Goal: Information Seeking & Learning: Learn about a topic

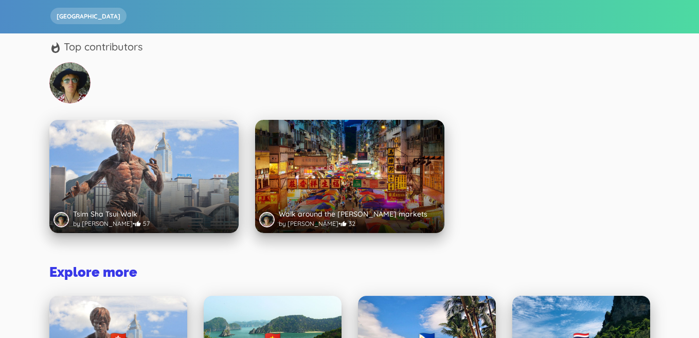
scroll to position [159, 0]
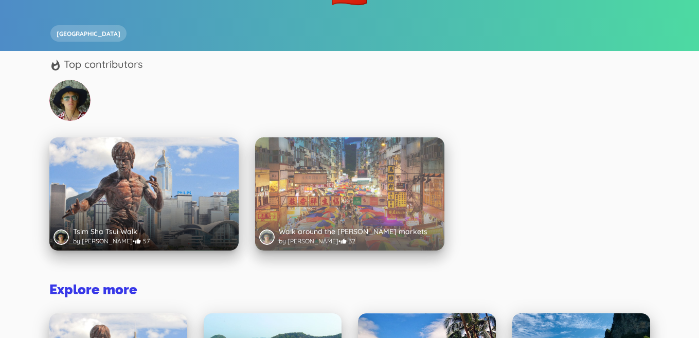
click at [340, 189] on div "Walk around the [PERSON_NAME] markets by [PERSON_NAME] • 32" at bounding box center [349, 193] width 189 height 113
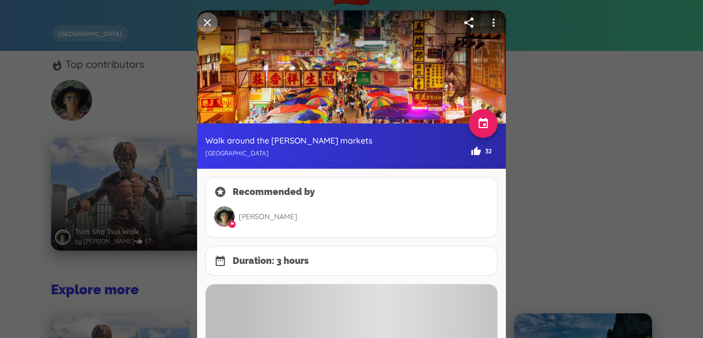
click at [206, 22] on icon "button" at bounding box center [207, 22] width 7 height 7
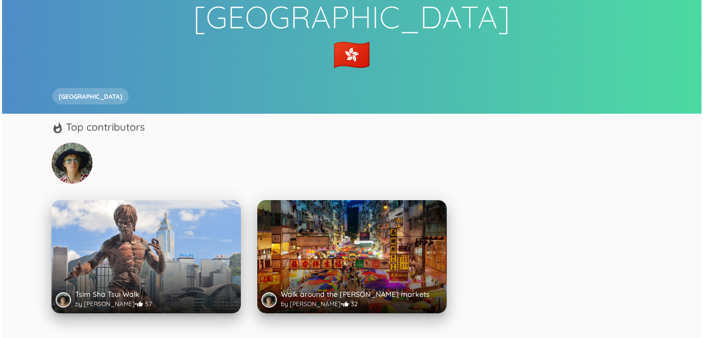
scroll to position [99, 0]
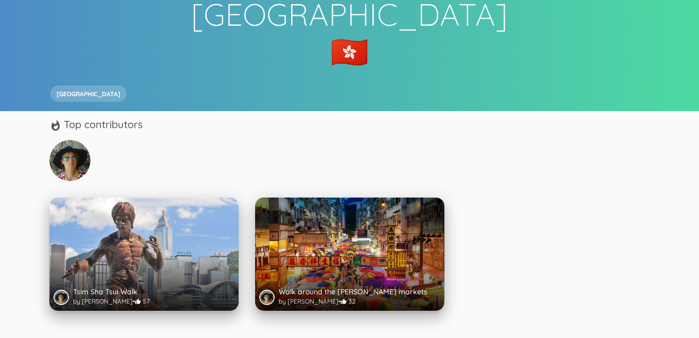
click at [179, 304] on div "Tsim Sha Tsui Walk by [PERSON_NAME] • 57" at bounding box center [143, 297] width 189 height 27
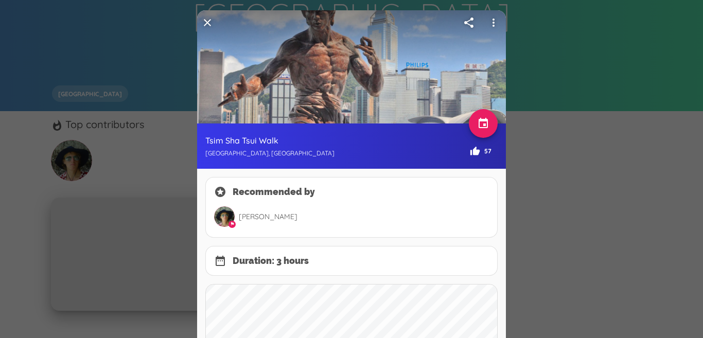
click at [207, 23] on icon "button" at bounding box center [207, 22] width 12 height 12
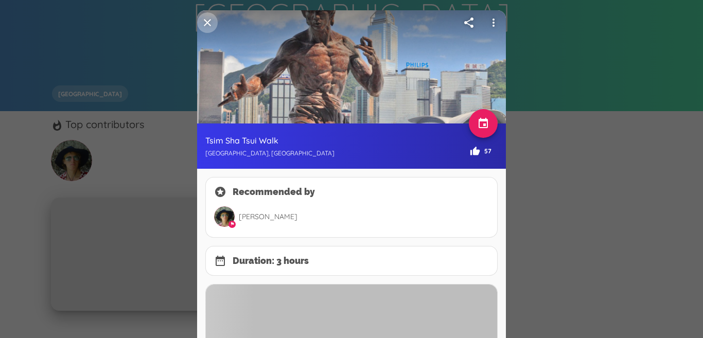
click at [211, 25] on icon "button" at bounding box center [207, 22] width 12 height 12
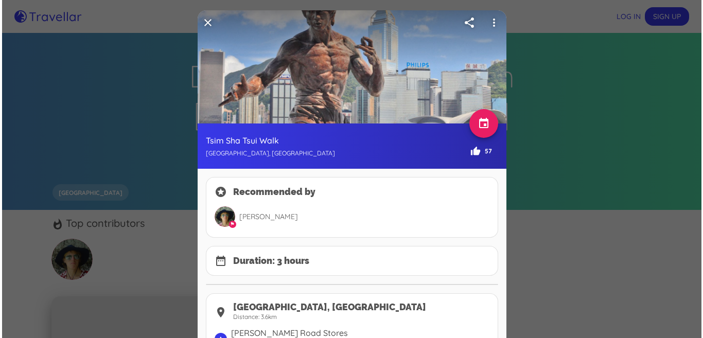
scroll to position [99, 0]
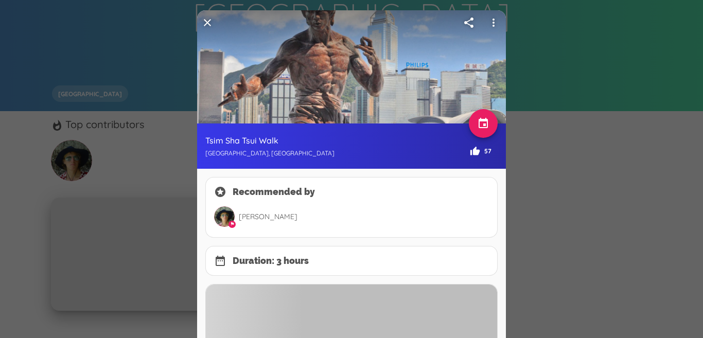
click at [205, 23] on icon "button" at bounding box center [207, 22] width 7 height 7
